Goal: Information Seeking & Learning: Learn about a topic

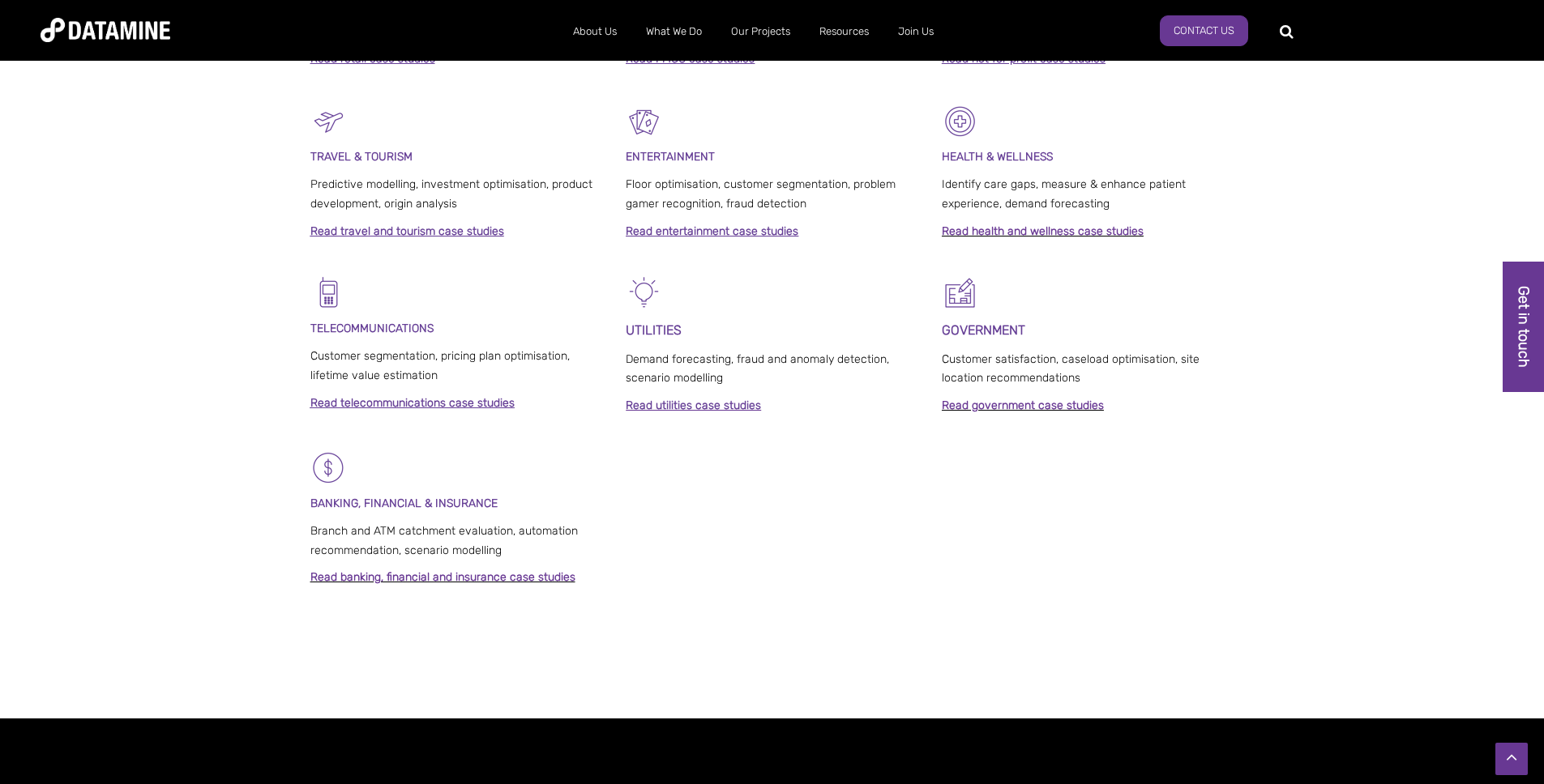
scroll to position [1191, 0]
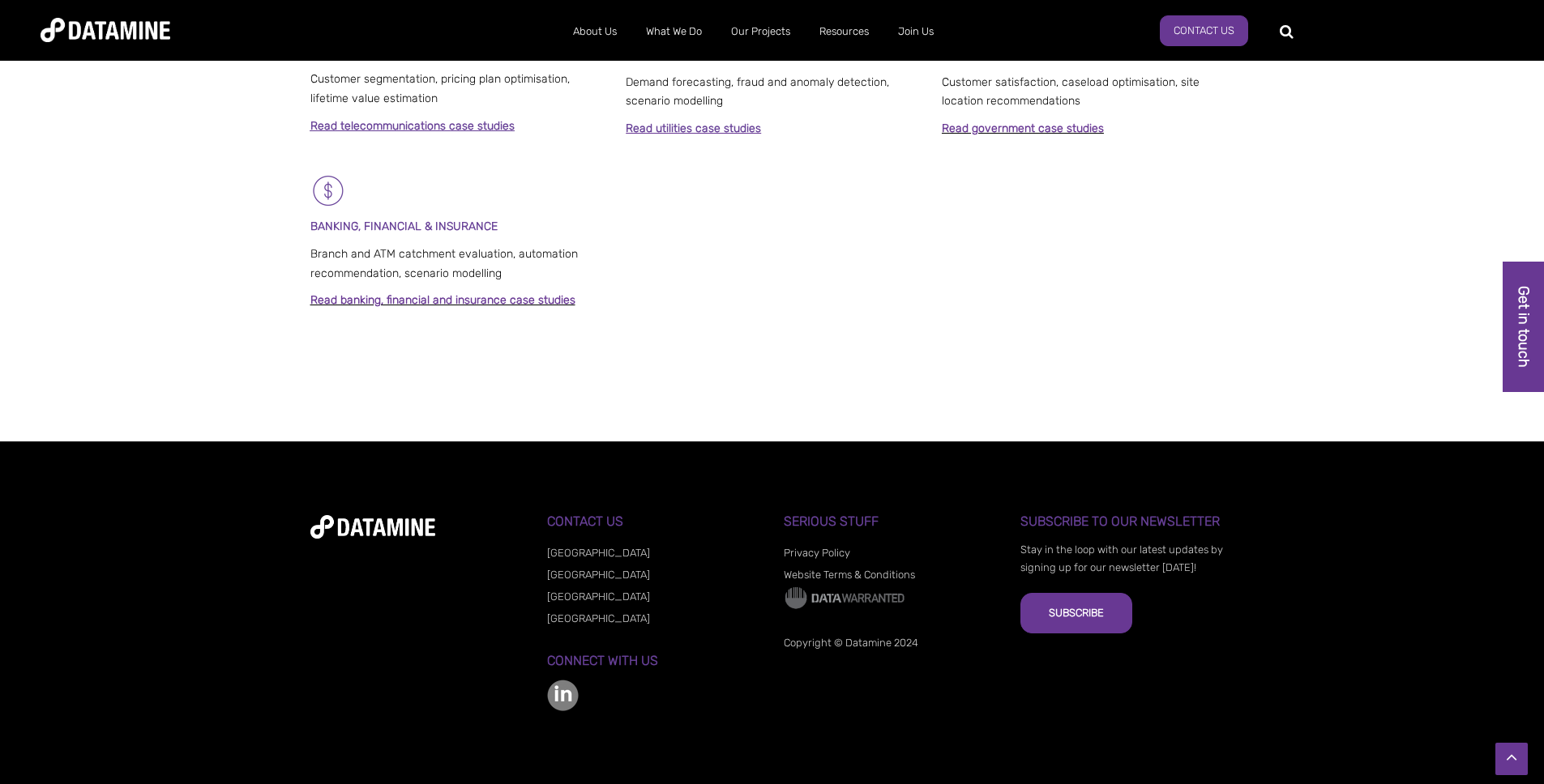
click at [565, 595] on link "[GEOGRAPHIC_DATA]" at bounding box center [599, 596] width 103 height 12
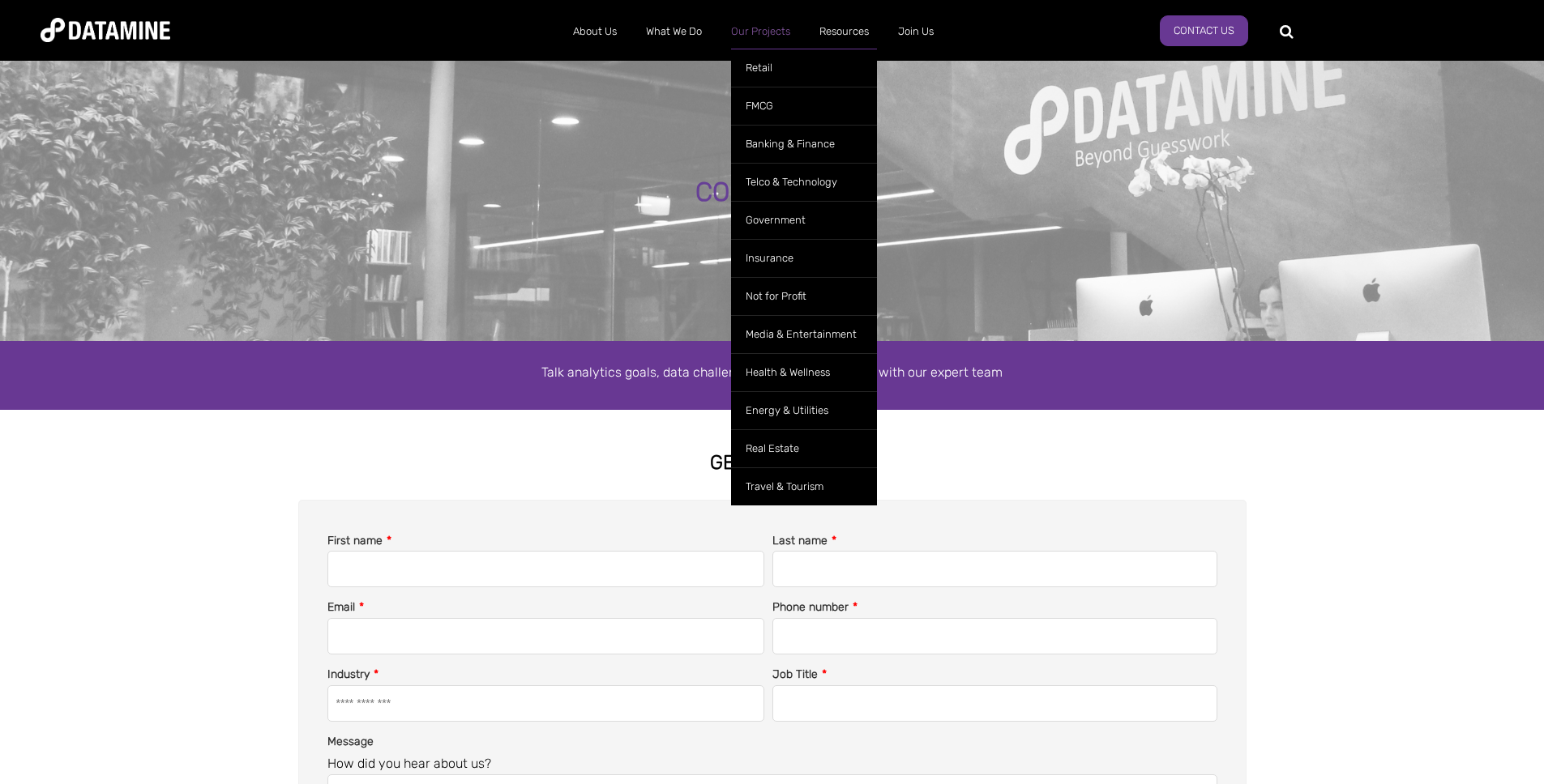
click at [761, 31] on link "Our Projects" at bounding box center [761, 32] width 88 height 42
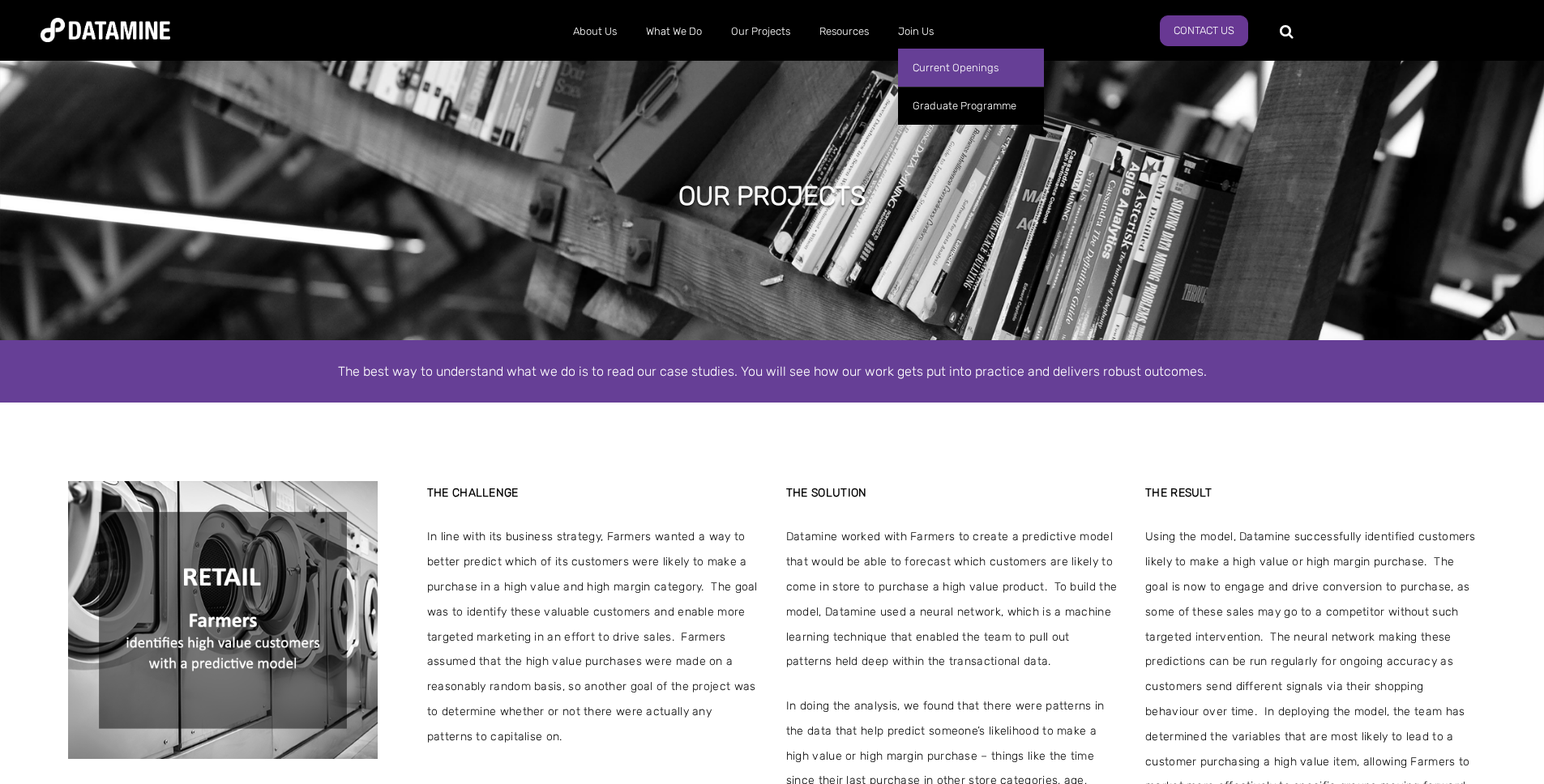
click at [936, 77] on link "Current Openings" at bounding box center [971, 68] width 146 height 38
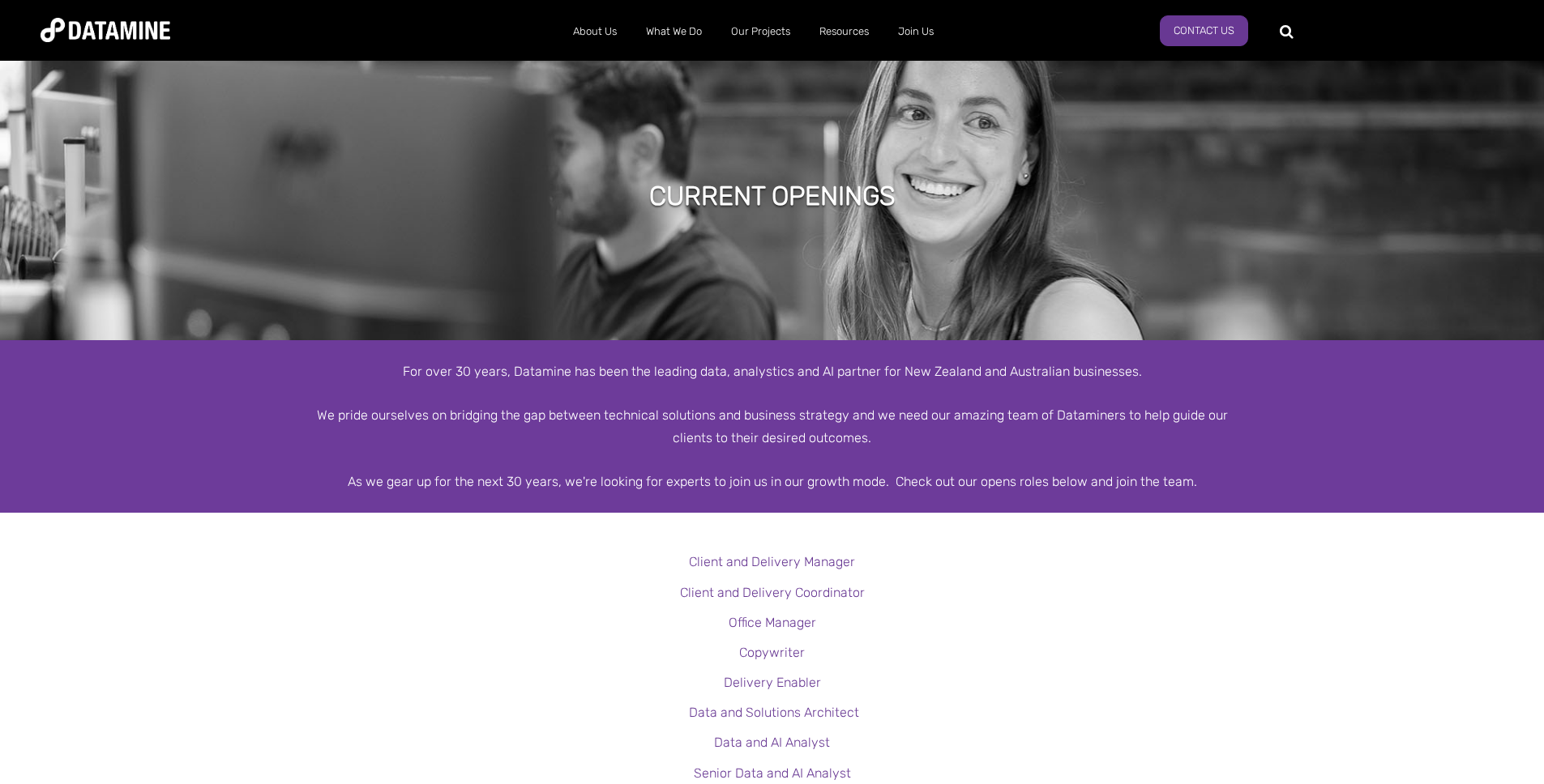
scroll to position [413, 0]
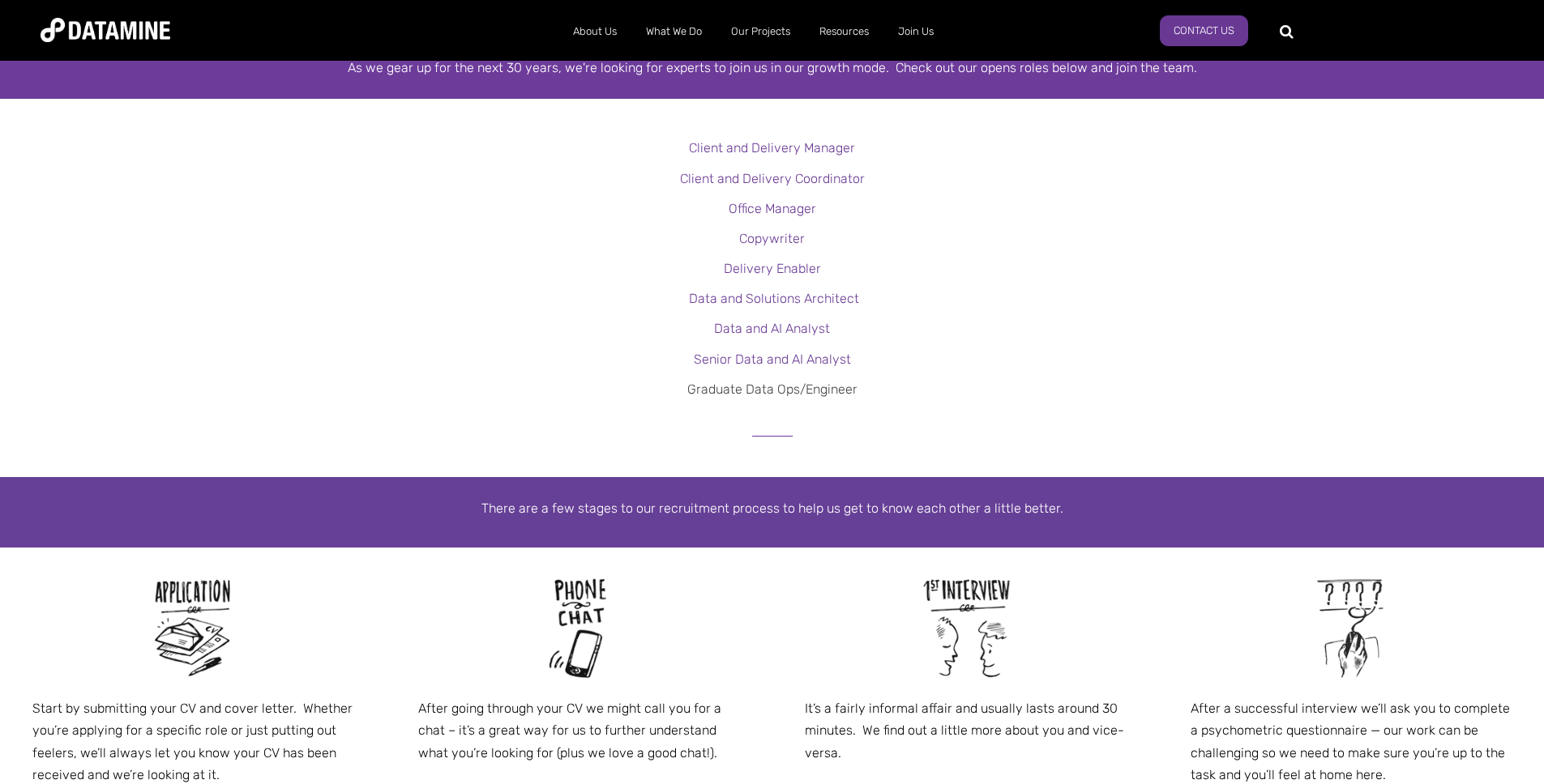
click at [799, 392] on link "Graduate Data Ops/Engineer" at bounding box center [772, 390] width 170 height 15
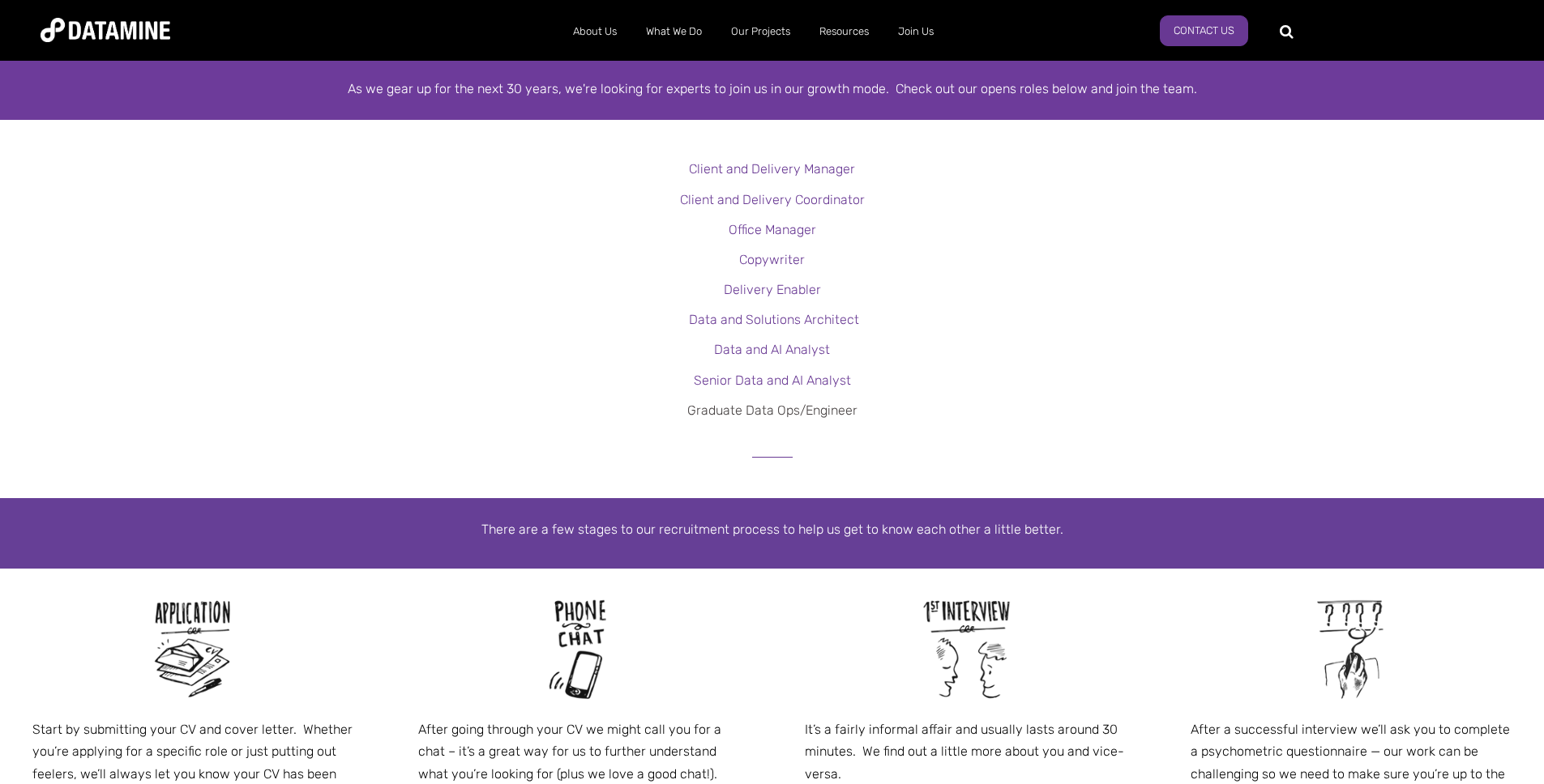
scroll to position [382, 0]
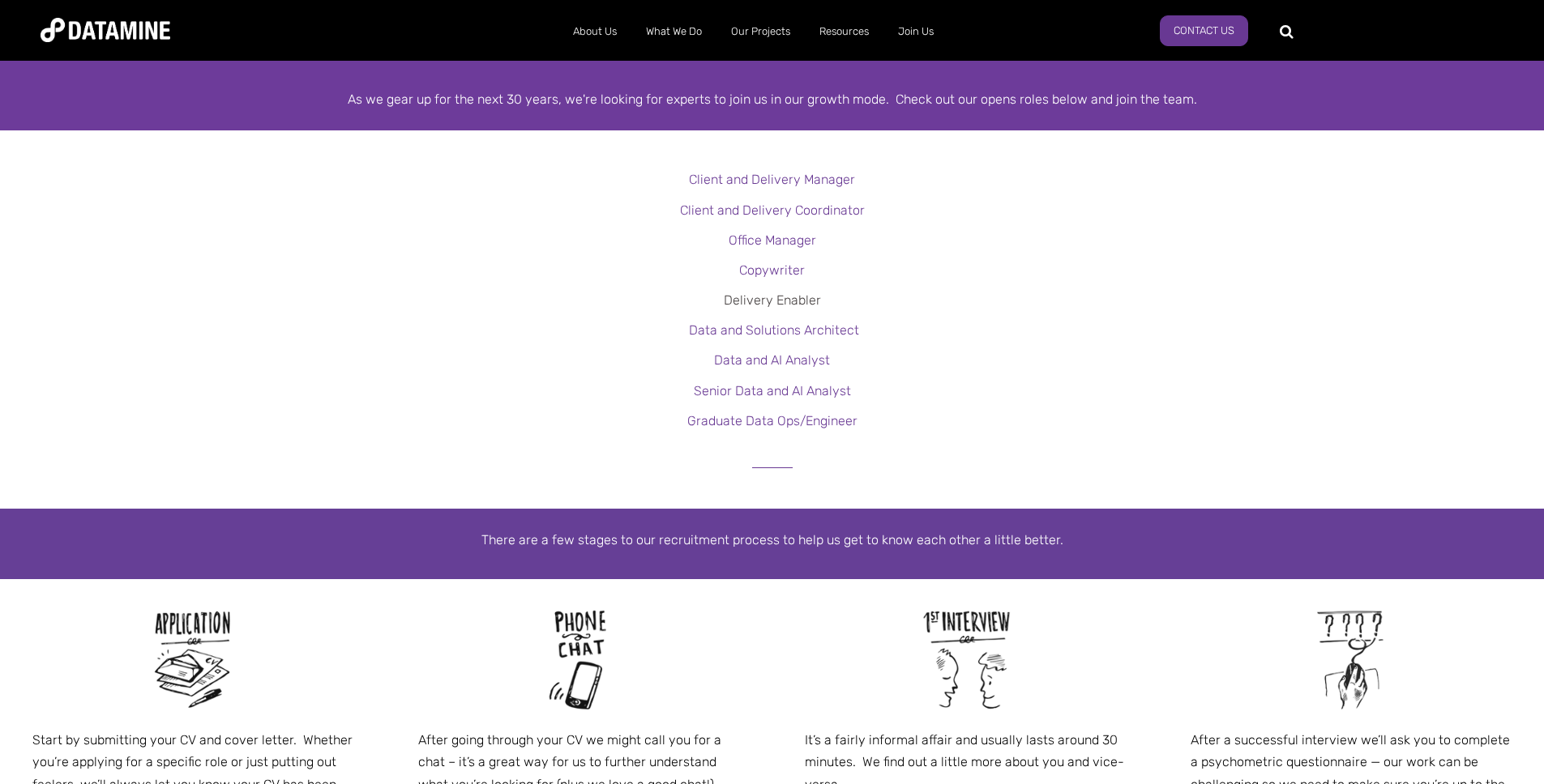
click at [769, 294] on link "Delivery Enabler" at bounding box center [773, 300] width 97 height 15
